Goal: Transaction & Acquisition: Purchase product/service

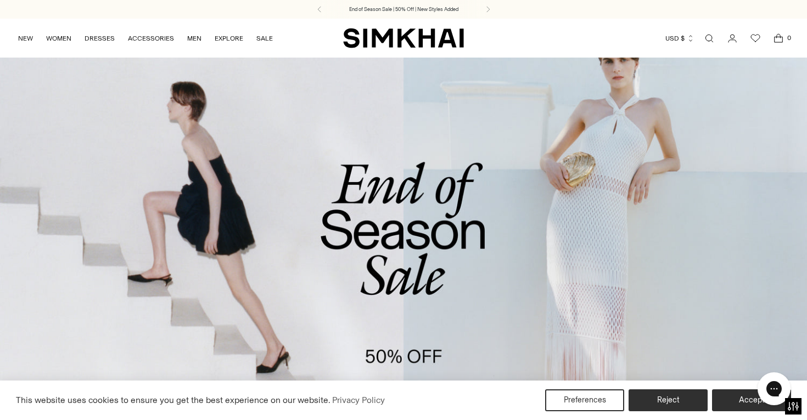
click at [708, 41] on icon "Open search modal" at bounding box center [709, 38] width 12 height 9
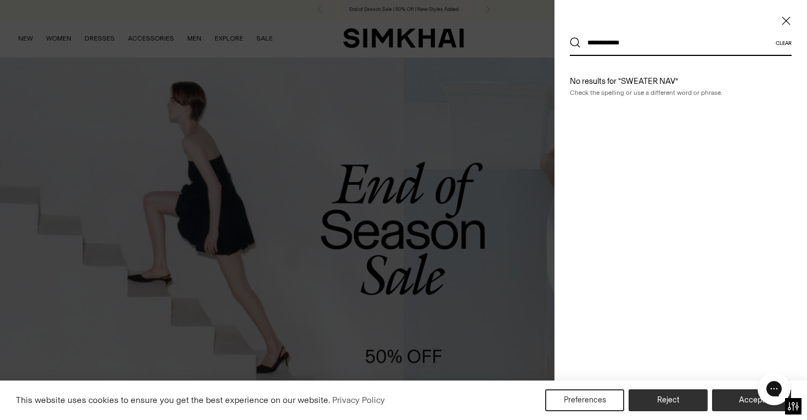
type input "**********"
click at [575, 43] on button "Search" at bounding box center [575, 42] width 11 height 11
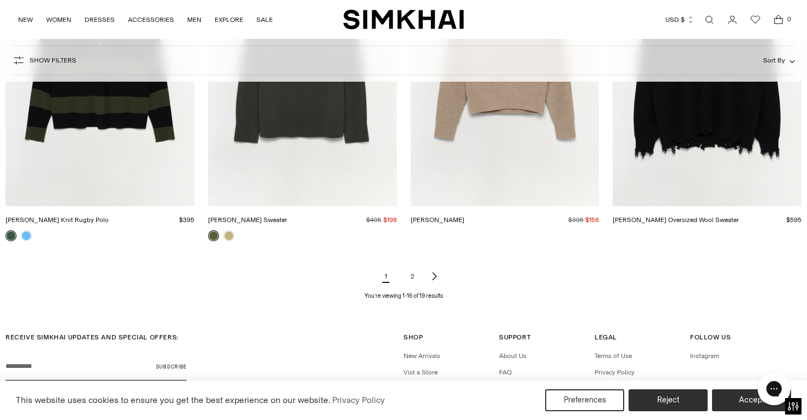
scroll to position [1325, 0]
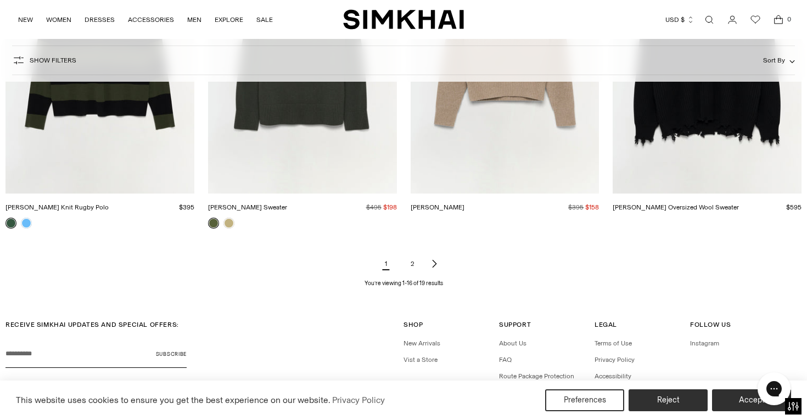
click at [409, 262] on link "2" at bounding box center [412, 264] width 22 height 22
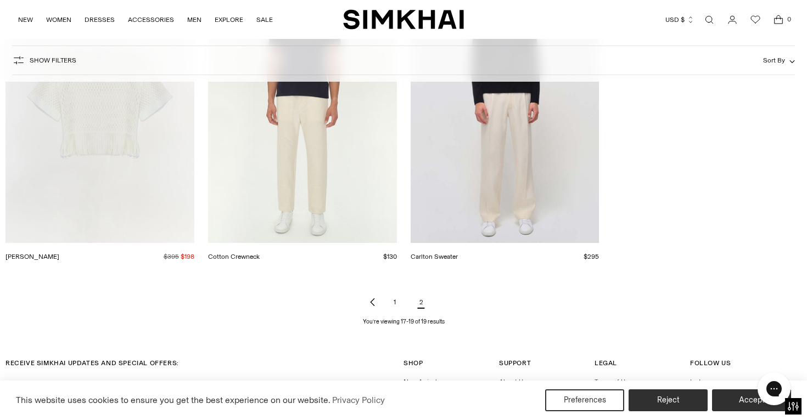
scroll to position [303, 0]
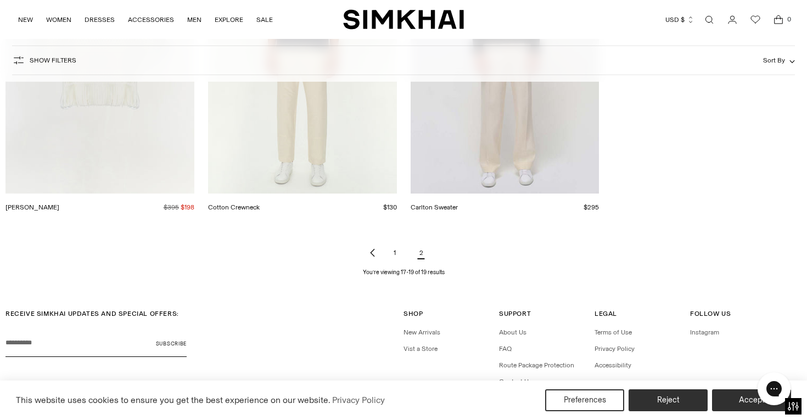
click at [396, 254] on link "1" at bounding box center [395, 253] width 22 height 22
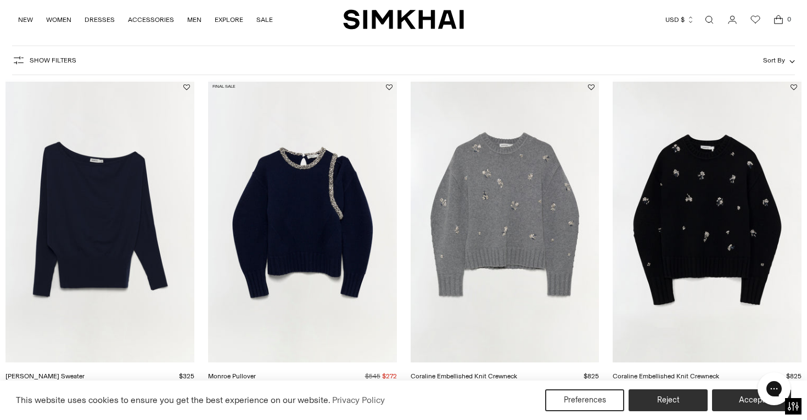
scroll to position [134, 0]
click at [0, 0] on img "Coraline Embellished Knit Crewneck" at bounding box center [0, 0] width 0 height 0
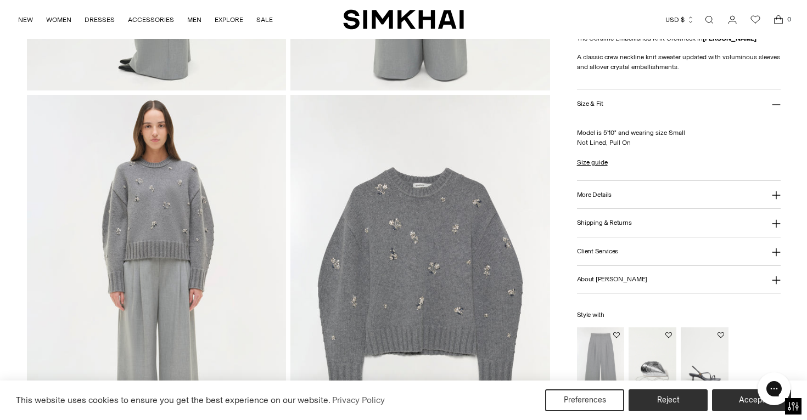
scroll to position [769, 0]
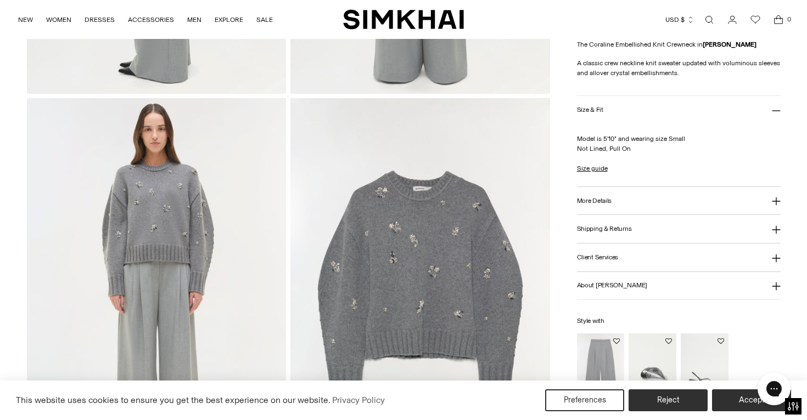
click at [401, 232] on img at bounding box center [420, 292] width 260 height 389
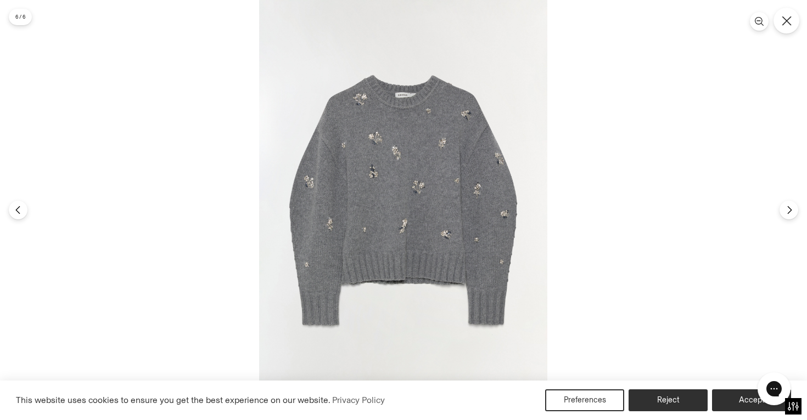
click at [783, 24] on icon "Close" at bounding box center [787, 21] width 10 height 10
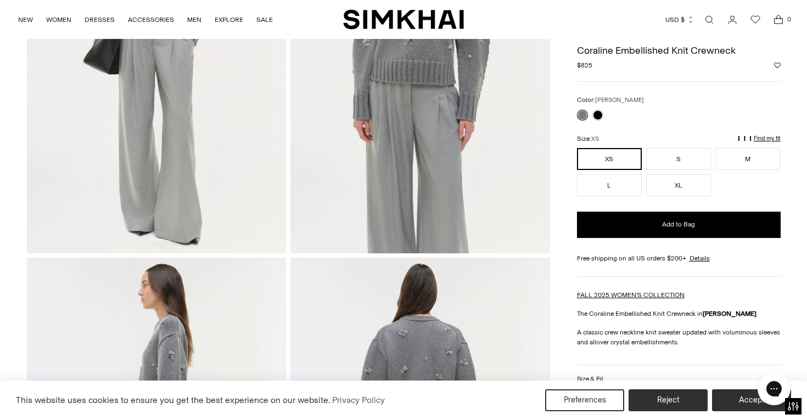
scroll to position [93, 0]
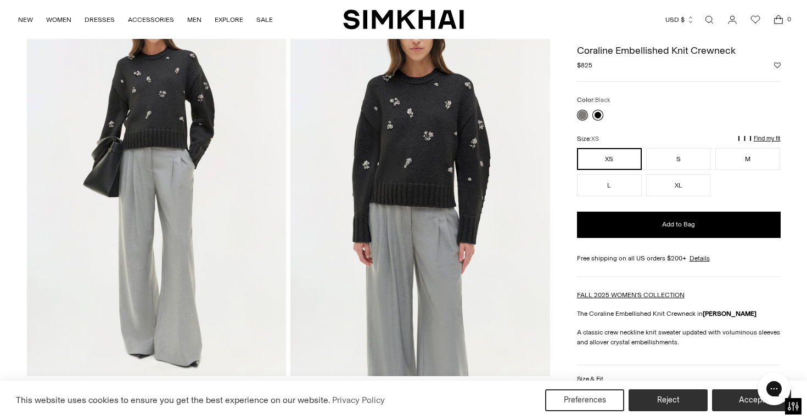
click at [600, 112] on link at bounding box center [597, 115] width 11 height 11
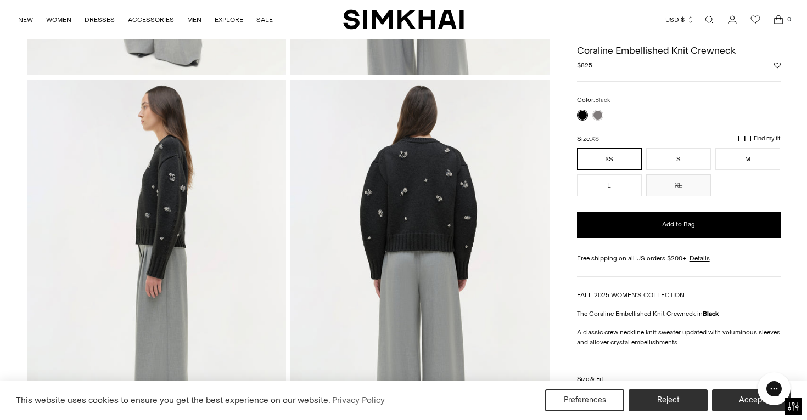
scroll to position [390, 0]
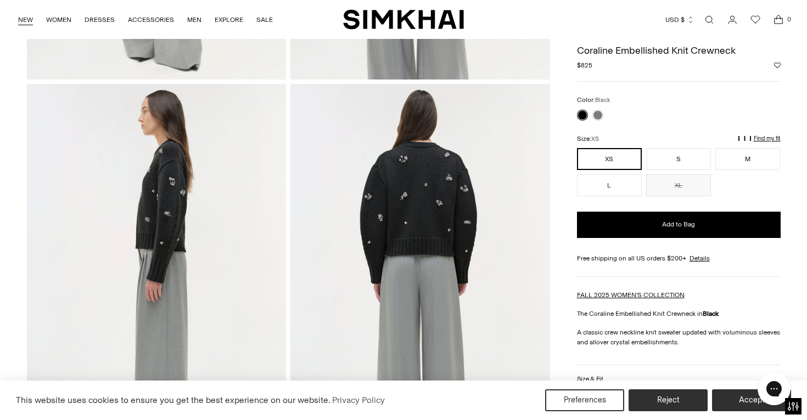
click at [29, 21] on link "NEW" at bounding box center [25, 20] width 15 height 24
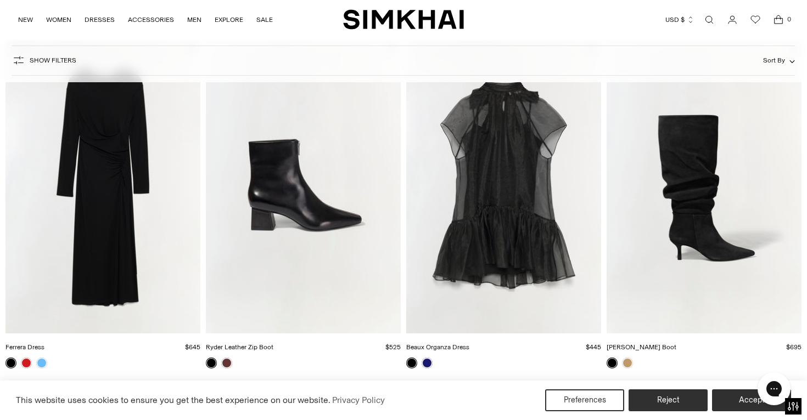
scroll to position [1877, 0]
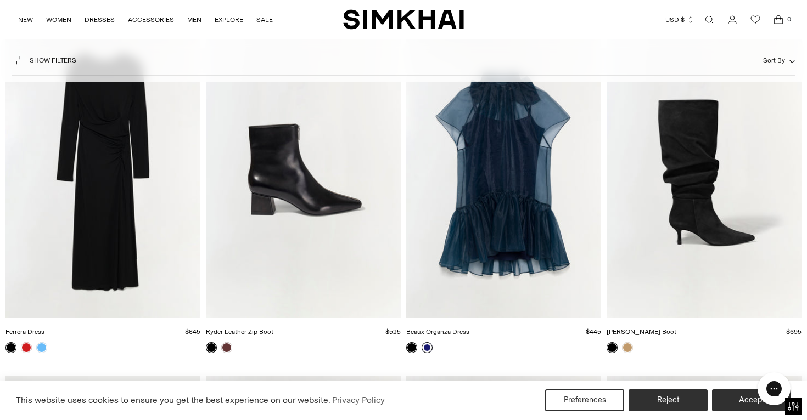
click at [428, 344] on link at bounding box center [427, 347] width 11 height 11
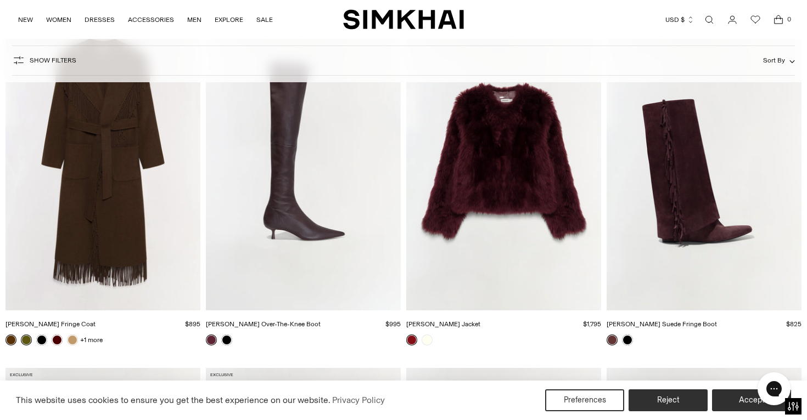
scroll to position [8899, 0]
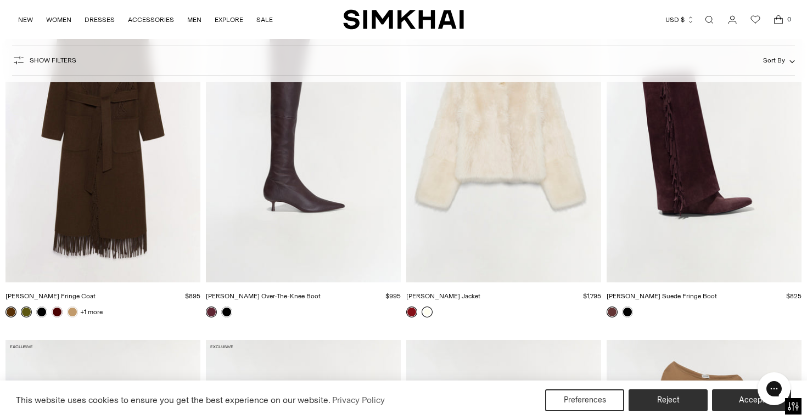
click at [427, 312] on link at bounding box center [427, 312] width 11 height 11
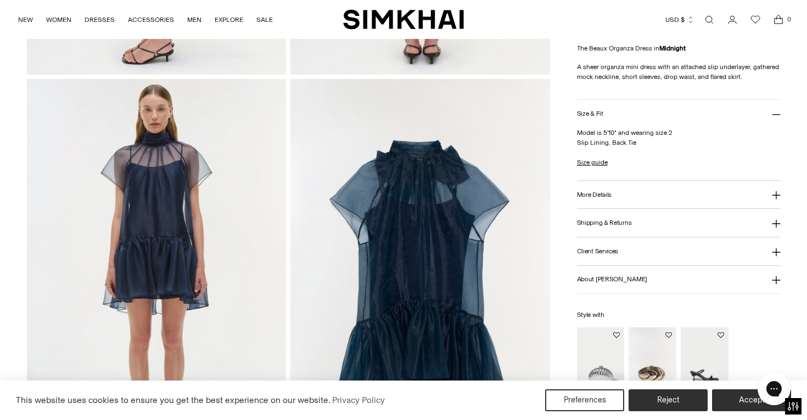
scroll to position [790, 0]
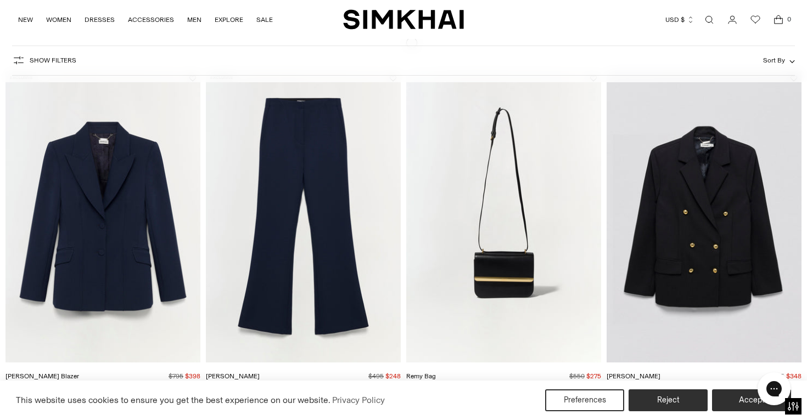
scroll to position [1547, 0]
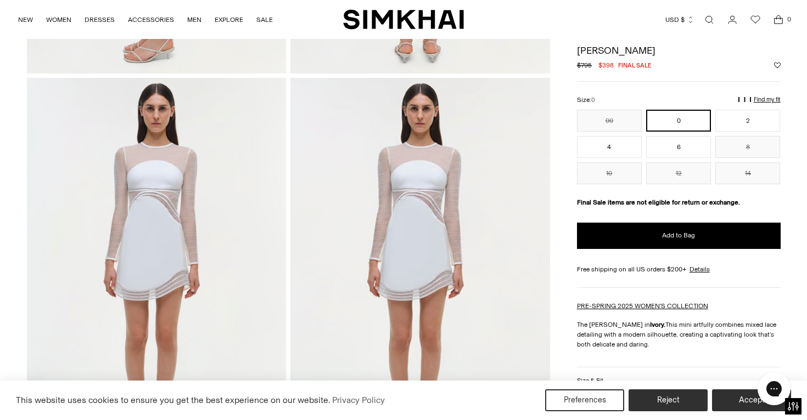
scroll to position [787, 0]
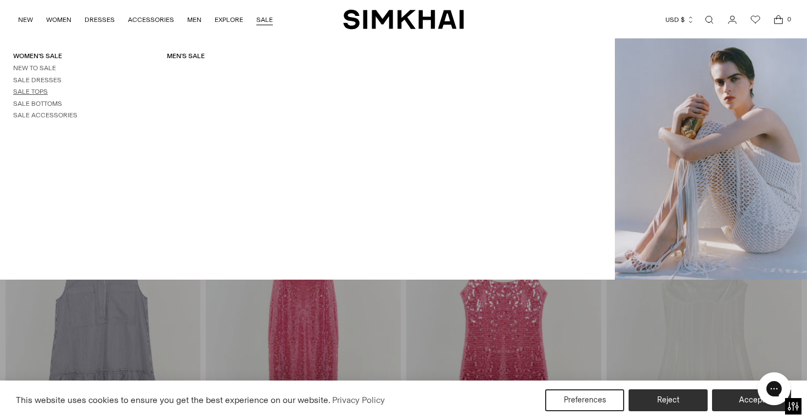
click at [38, 88] on link "Sale Tops" at bounding box center [30, 92] width 35 height 8
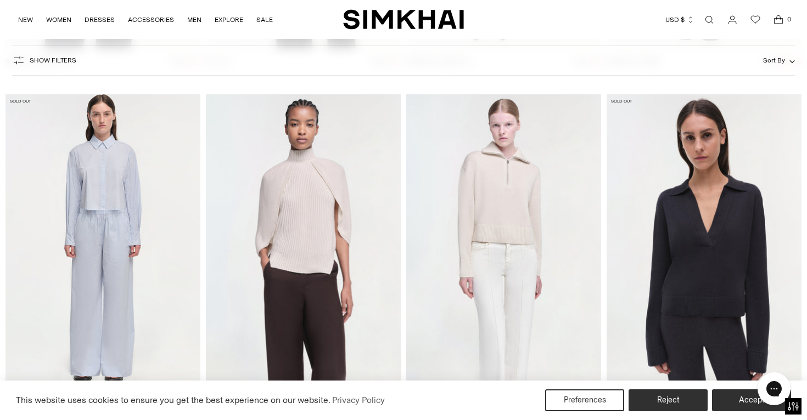
scroll to position [2829, 0]
